Goal: Use online tool/utility: Utilize a website feature to perform a specific function

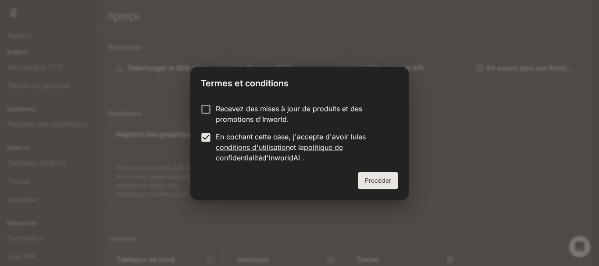
click at [368, 180] on font "Procéder" at bounding box center [378, 180] width 26 height 7
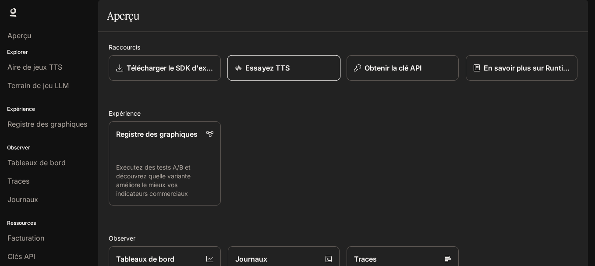
click at [252, 72] on font "Essayez TTS" at bounding box center [267, 68] width 44 height 9
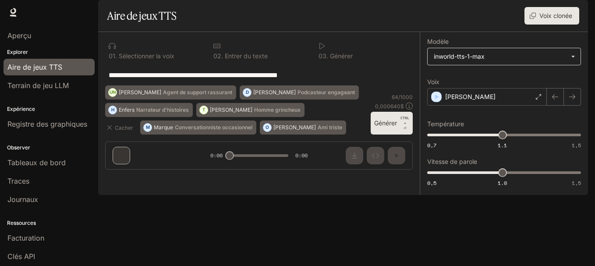
click at [483, 77] on body "**********" at bounding box center [297, 147] width 595 height 294
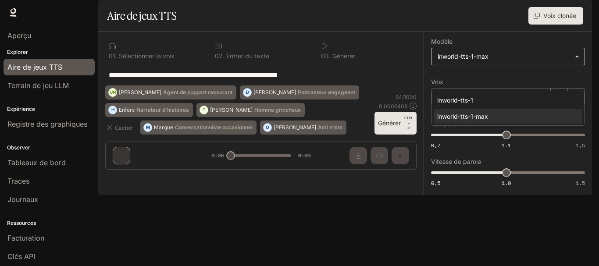
click at [483, 77] on div at bounding box center [299, 133] width 599 height 266
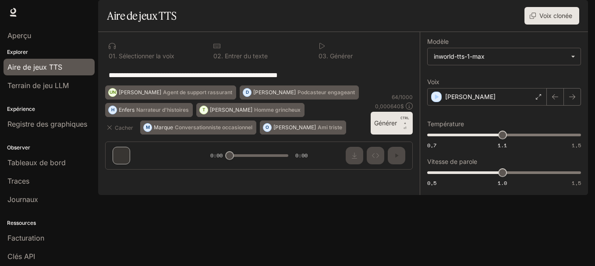
click at [34, 44] on li "Aperçu" at bounding box center [49, 35] width 98 height 18
click at [21, 51] on font "Explorer" at bounding box center [17, 52] width 21 height 7
click at [21, 52] on font "Explorer" at bounding box center [17, 52] width 21 height 7
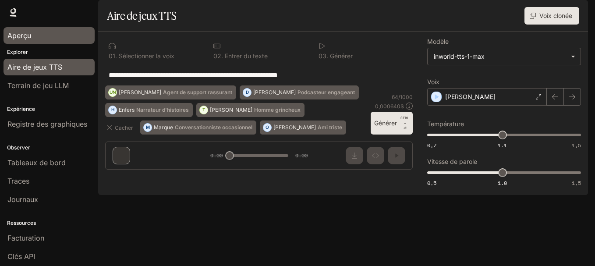
click at [21, 36] on font "Aperçu" at bounding box center [19, 35] width 24 height 9
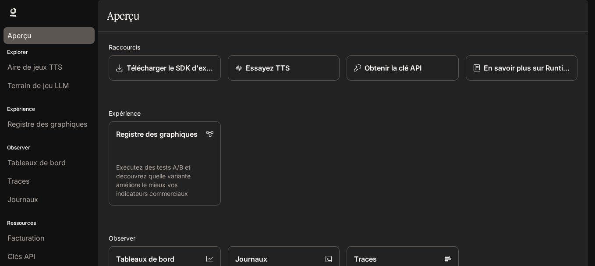
click at [89, 188] on div "Observer Tableaux de bord Traces Journaux" at bounding box center [49, 172] width 98 height 75
